Goal: Information Seeking & Learning: Learn about a topic

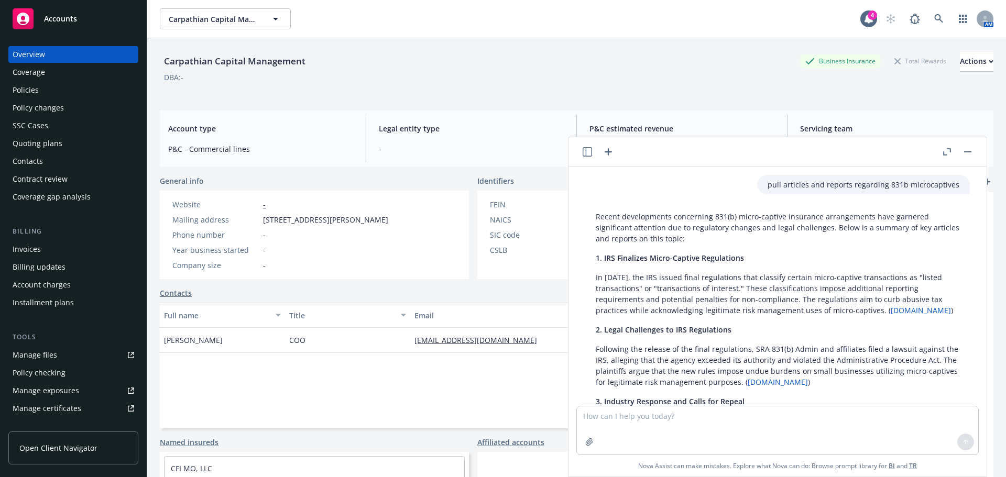
scroll to position [919, 0]
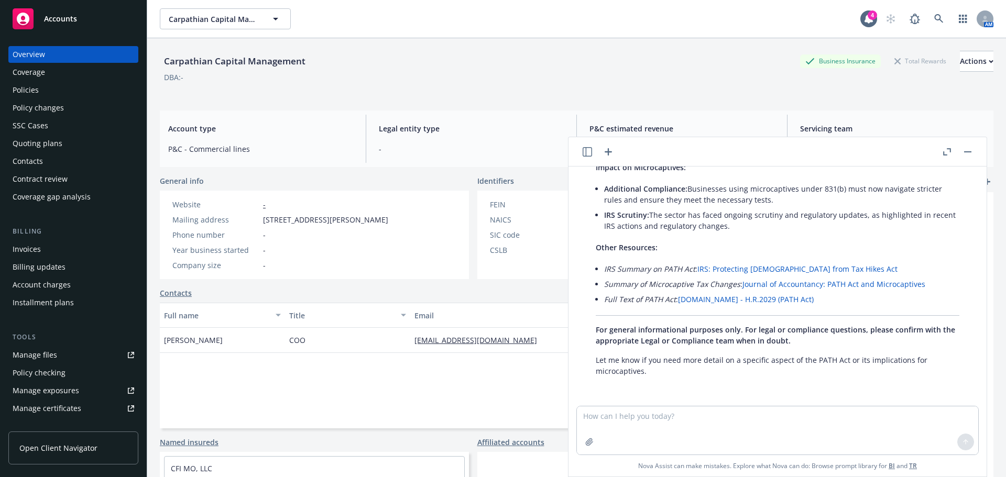
drag, startPoint x: 735, startPoint y: 272, endPoint x: 746, endPoint y: 268, distance: 11.1
click at [746, 268] on link "IRS: Protecting [DEMOGRAPHIC_DATA] from Tax Hikes Act" at bounding box center [797, 269] width 200 height 10
click at [768, 285] on link "Journal of Accountancy: PATH Act and Microcaptives" at bounding box center [834, 284] width 183 height 10
click at [751, 301] on link "[DOMAIN_NAME] - H.R.2029 (PATH Act)" at bounding box center [746, 299] width 136 height 10
